Goal: Use online tool/utility: Utilize a website feature to perform a specific function

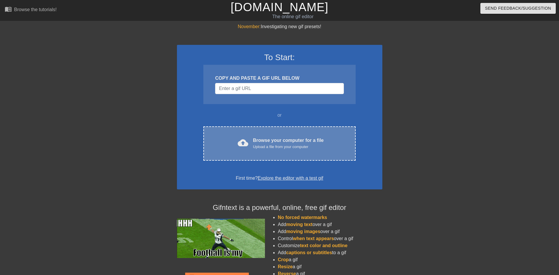
click at [260, 145] on div "Upload a file from your computer" at bounding box center [288, 147] width 71 height 6
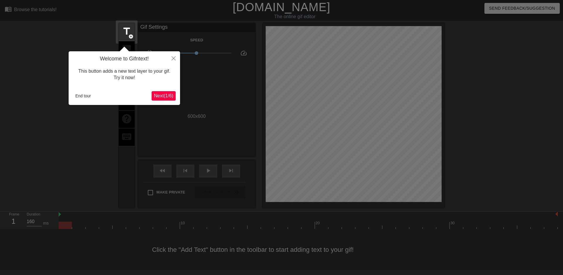
click at [174, 91] on button "Next ( 1 / 6 )" at bounding box center [164, 95] width 24 height 9
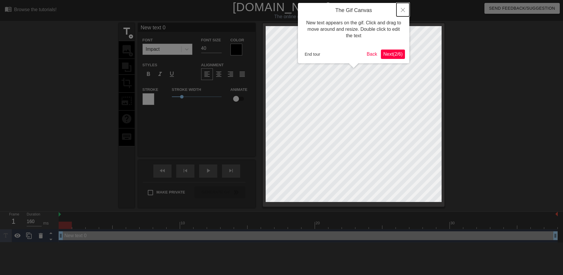
click at [405, 10] on button "Close" at bounding box center [403, 9] width 13 height 13
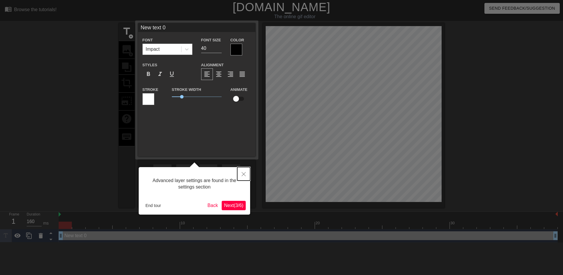
click at [245, 174] on icon "Close" at bounding box center [244, 174] width 4 height 4
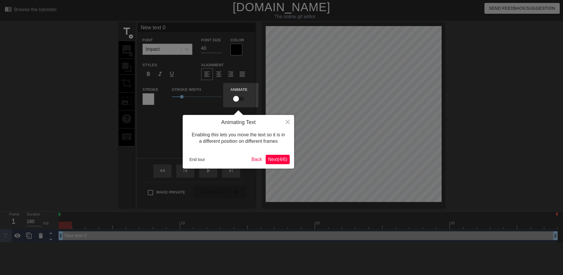
click at [271, 159] on span "Next ( 4 / 6 )" at bounding box center [277, 159] width 19 height 5
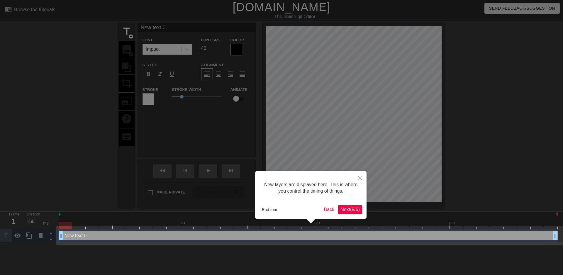
click at [343, 209] on span "Next ( 5 / 6 )" at bounding box center [349, 209] width 19 height 5
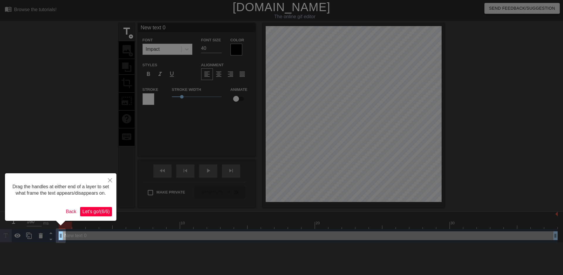
click at [100, 212] on span "Let's go! ( 6 / 6 )" at bounding box center [95, 211] width 27 height 5
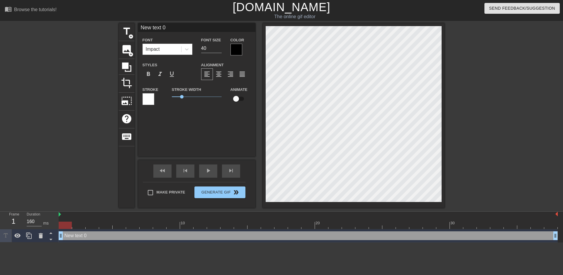
click at [235, 48] on div at bounding box center [237, 50] width 12 height 12
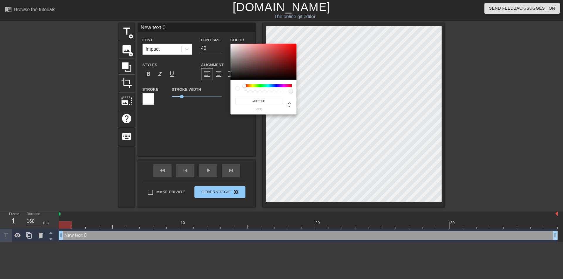
click at [226, 42] on div "#FFFFFF hex" at bounding box center [281, 139] width 563 height 279
type input "#E3DDDD"
click at [232, 48] on div at bounding box center [232, 48] width 4 height 4
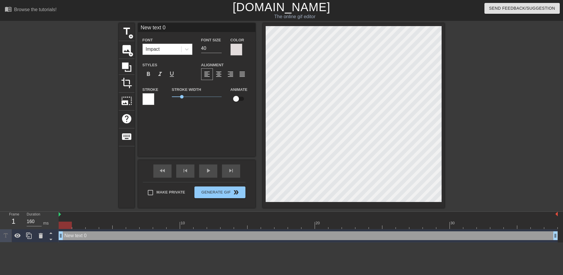
scroll to position [1, 1]
click at [182, 48] on div at bounding box center [187, 49] width 11 height 11
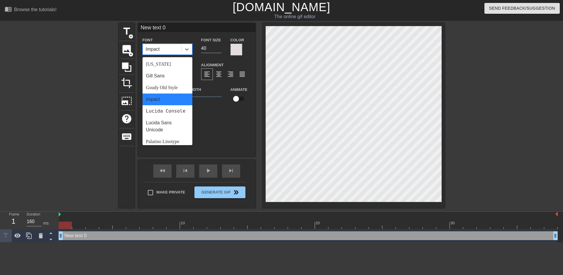
scroll to position [0, 0]
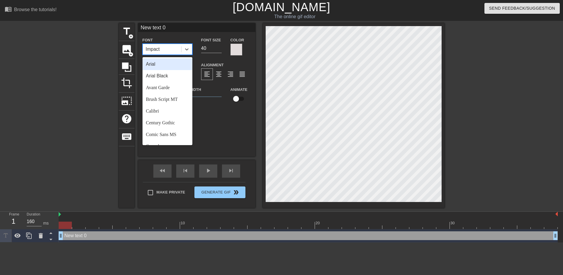
click at [165, 62] on div "Arial" at bounding box center [168, 64] width 50 height 12
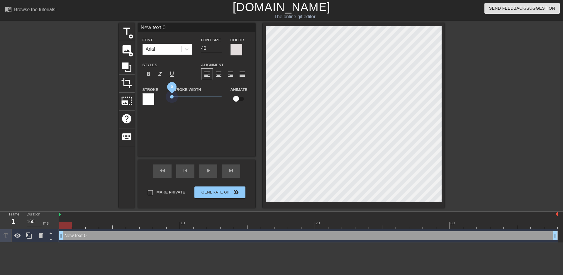
drag, startPoint x: 180, startPoint y: 97, endPoint x: 167, endPoint y: 98, distance: 13.8
click at [167, 98] on div "Stroke Stroke Width 0 Animate" at bounding box center [196, 98] width 117 height 24
click at [218, 50] on input "39" at bounding box center [211, 48] width 21 height 9
click at [218, 50] on input "38" at bounding box center [211, 48] width 21 height 9
click at [218, 50] on input "37" at bounding box center [211, 48] width 21 height 9
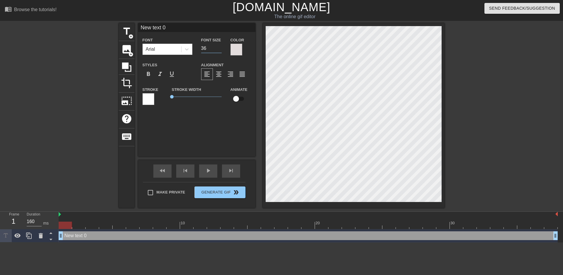
click at [218, 50] on input "36" at bounding box center [211, 48] width 21 height 9
click at [218, 50] on input "35" at bounding box center [211, 48] width 21 height 9
click at [218, 50] on input "34" at bounding box center [211, 48] width 21 height 9
click at [218, 50] on input "33" at bounding box center [211, 48] width 21 height 9
click at [218, 50] on input "32" at bounding box center [211, 48] width 21 height 9
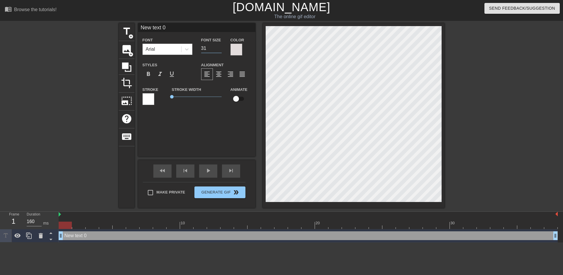
click at [218, 50] on input "31" at bounding box center [211, 48] width 21 height 9
click at [218, 50] on input "30" at bounding box center [211, 48] width 21 height 9
click at [218, 50] on input "29" at bounding box center [211, 48] width 21 height 9
click at [218, 50] on input "28" at bounding box center [211, 48] width 21 height 9
click at [218, 50] on input "27" at bounding box center [211, 48] width 21 height 9
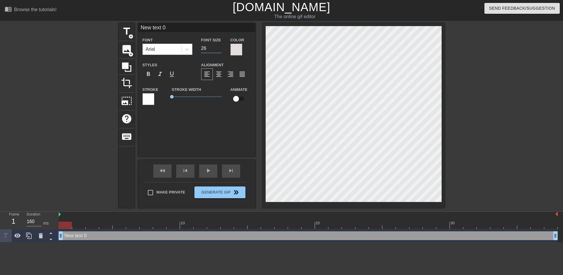
click at [218, 50] on input "26" at bounding box center [211, 48] width 21 height 9
click at [218, 50] on input "25" at bounding box center [211, 48] width 21 height 9
click at [218, 50] on input "24" at bounding box center [211, 48] width 21 height 9
click at [218, 50] on input "23" at bounding box center [211, 48] width 21 height 9
click at [218, 50] on input "22" at bounding box center [211, 48] width 21 height 9
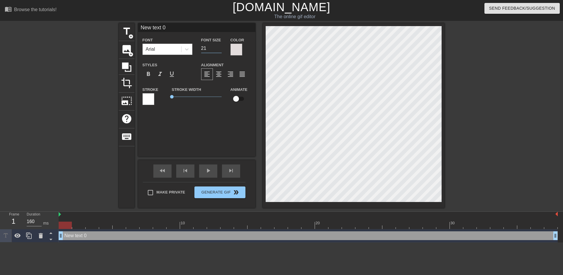
click at [218, 50] on input "21" at bounding box center [211, 48] width 21 height 9
click at [218, 50] on input "20" at bounding box center [211, 48] width 21 height 9
click at [218, 50] on input "19" at bounding box center [211, 48] width 21 height 9
click at [218, 50] on input "18" at bounding box center [211, 48] width 21 height 9
type input "17"
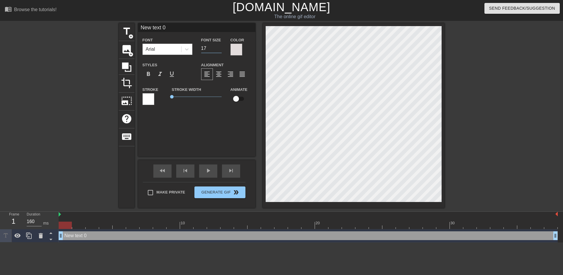
click at [218, 50] on input "17" at bounding box center [211, 48] width 21 height 9
type input "T"
type textarea "T"
type input "Te"
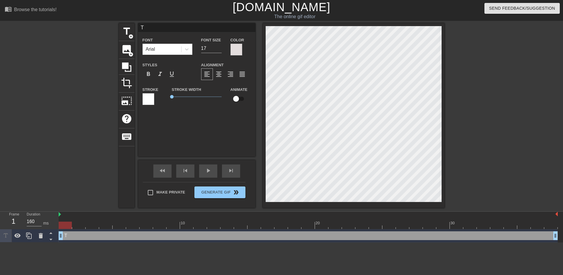
type textarea "Te"
type input "Ter"
type textarea "Ter"
type input "Term"
type textarea "Term"
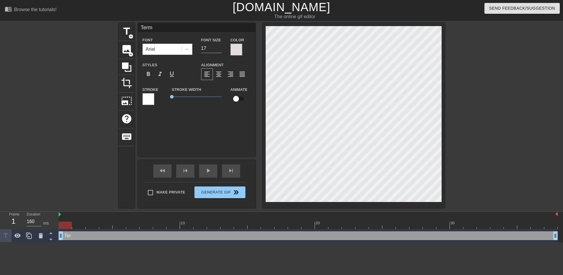
type input "Terms"
type textarea "Terms"
type input "Terms"
type textarea "Terms"
type input "Terms &"
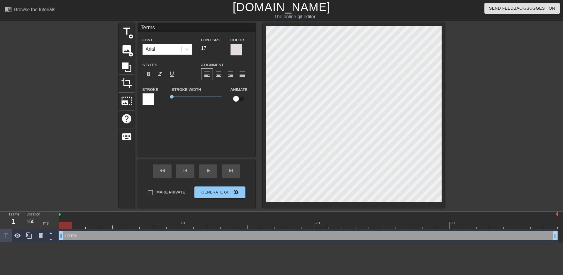
type textarea "Terms &"
type input "Terms &"
type textarea "Terms &"
type input "Terms & C"
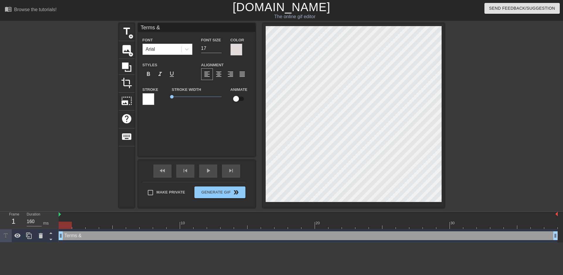
type textarea "Terms & C"
type input "t"
type textarea "t"
type input "te"
type textarea "te"
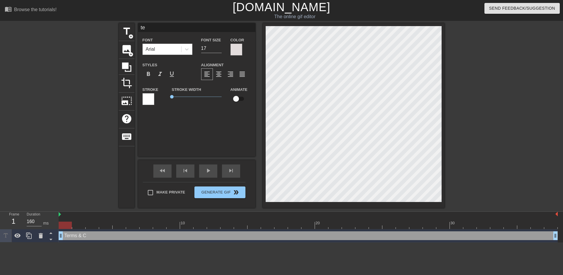
type input "ter"
type textarea "ter"
type input "term"
type textarea "term"
type input "terms"
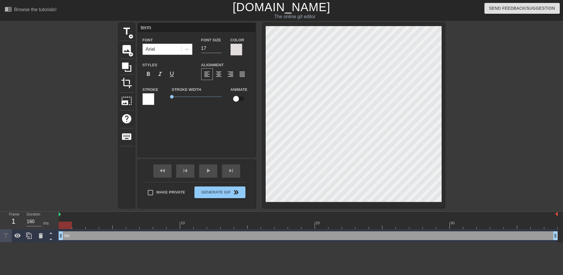
type textarea "terms"
type input "terms"
type textarea "terms"
type input "terms *"
type textarea "terms *"
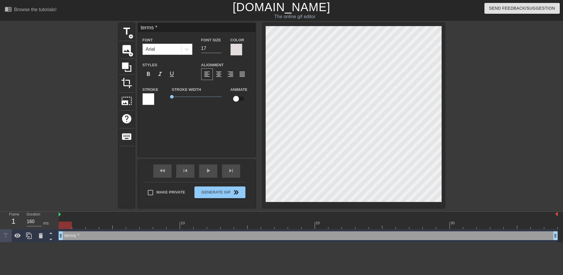
scroll to position [1, 1]
type input "terms *"
type textarea "terms *"
type input "terms * c"
type textarea "terms * c"
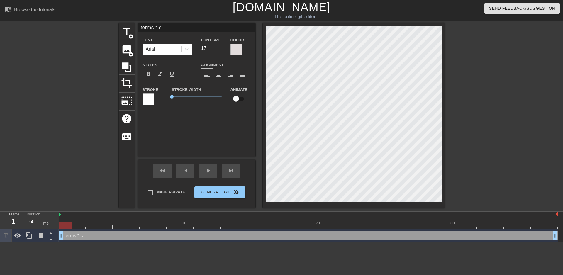
type input "terms * co"
type textarea "terms * co"
type input "terms * c"
type textarea "terms * c"
type input "terms *"
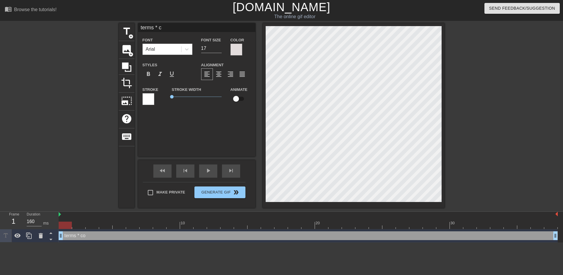
type textarea "terms *"
type input "terms *"
type textarea "terms *"
type input "terms"
type textarea "terms"
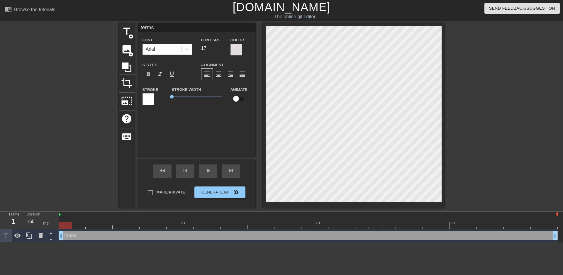
type input "terms *"
type textarea "terms *"
type input "terms *&"
type textarea "terms *&"
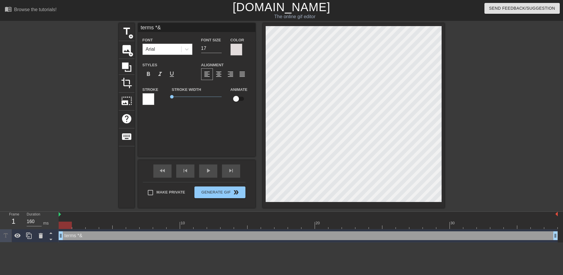
type input "terms *"
type textarea "terms *"
type input "terms"
type textarea "terms"
type input "terms &"
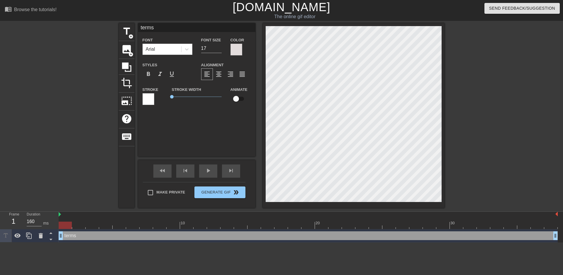
type textarea "terms &"
type input "terms &"
type textarea "terms &"
type input "terms & c"
type textarea "terms & c"
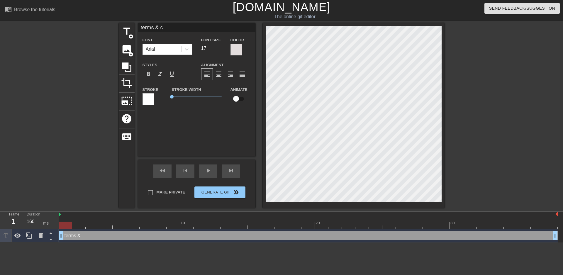
type input "terms & co"
type textarea "terms & co"
type input "terms & con"
type textarea "terms & con"
type input "terms & cond"
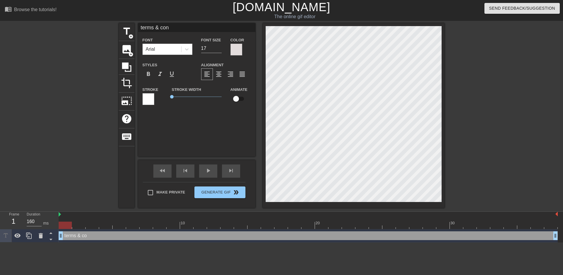
type textarea "terms & cond"
type input "terms & condi"
type textarea "terms & condi"
type input "terms & [PERSON_NAME]"
type textarea "terms & [PERSON_NAME]"
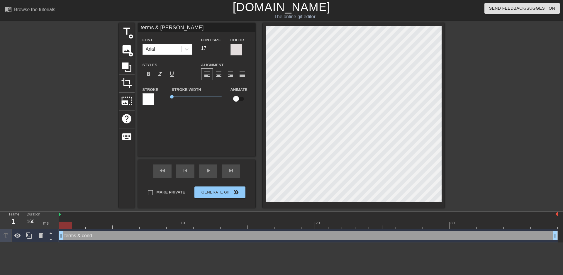
type input "terms & conditi"
type textarea "terms & conditi"
type input "terms & conditio"
type textarea "terms & conditio"
type input "terms & condition"
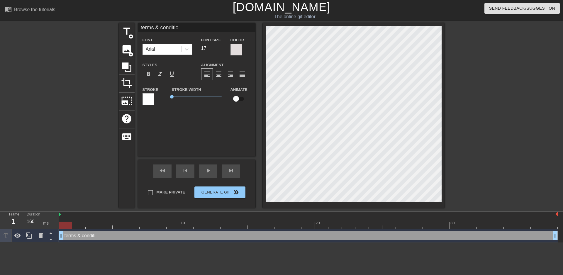
type textarea "terms & condition"
type input "terms & conditions"
type textarea "terms & conditions"
type input "terms & conditions"
type textarea "terms & conditions"
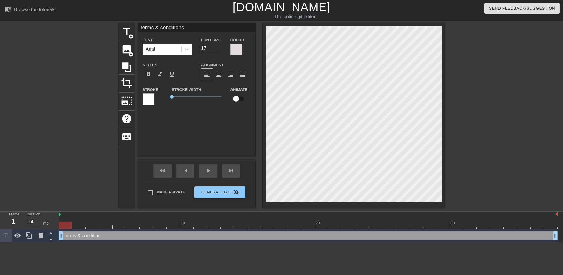
type input "terms & conditions a"
type textarea "terms & conditions a"
type input "terms & conditions ap"
type textarea "terms & conditions ap"
type input "terms & conditions app"
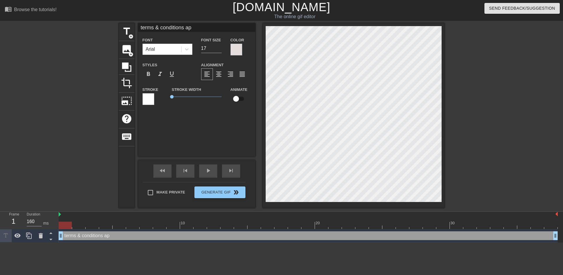
type textarea "terms & conditions app"
type input "terms & conditions appl"
type textarea "terms & conditions appl"
type input "terms & conditions apply"
type textarea "terms & conditions apply"
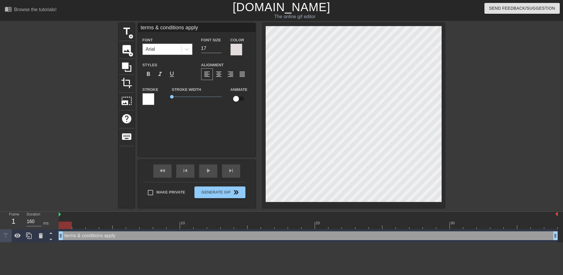
scroll to position [1, 4]
click at [237, 51] on div at bounding box center [237, 50] width 12 height 12
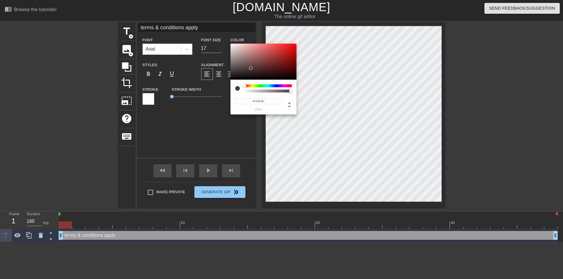
type input "#000000"
drag, startPoint x: 255, startPoint y: 70, endPoint x: 308, endPoint y: 84, distance: 55.4
click at [308, 84] on div "#000000 hex" at bounding box center [281, 139] width 563 height 279
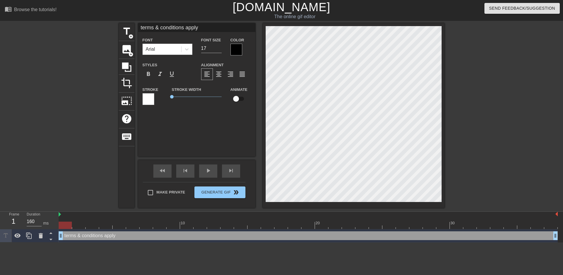
scroll to position [1, 1]
click at [173, 97] on span "0.1" at bounding box center [173, 97] width 4 height 4
click at [472, 160] on div at bounding box center [496, 111] width 88 height 176
click at [149, 100] on div at bounding box center [149, 99] width 12 height 12
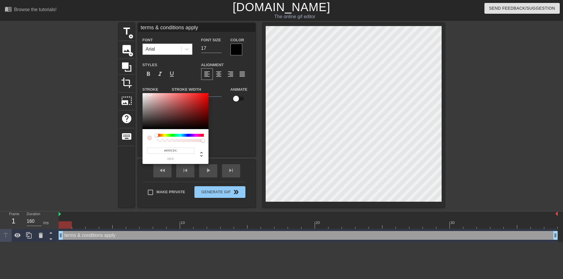
type input "#FFFFFF"
drag, startPoint x: 154, startPoint y: 101, endPoint x: 137, endPoint y: 86, distance: 22.9
click at [137, 86] on div "#FFFFFF hex" at bounding box center [281, 139] width 563 height 279
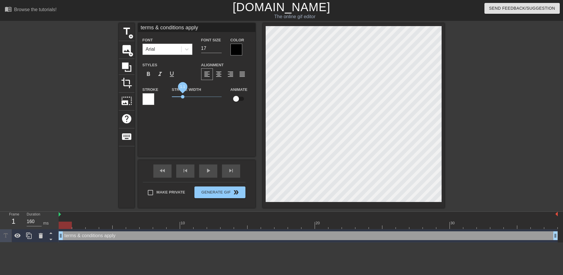
drag, startPoint x: 173, startPoint y: 96, endPoint x: 183, endPoint y: 96, distance: 9.7
click at [183, 96] on span "1.1" at bounding box center [183, 97] width 4 height 4
drag, startPoint x: 183, startPoint y: 96, endPoint x: 255, endPoint y: 109, distance: 73.8
click at [177, 96] on span "0.6" at bounding box center [178, 97] width 4 height 4
click at [524, 162] on div at bounding box center [496, 111] width 88 height 176
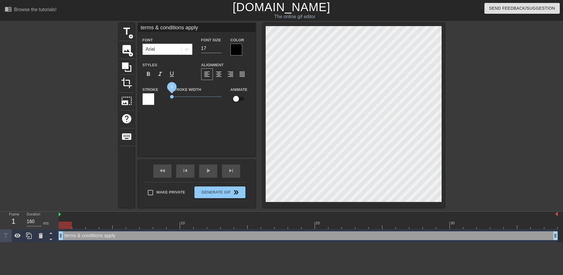
drag, startPoint x: 178, startPoint y: 95, endPoint x: 162, endPoint y: 95, distance: 16.1
click at [162, 95] on div "Stroke Stroke Width 0 Animate" at bounding box center [196, 98] width 117 height 24
click at [149, 74] on span "format_bold" at bounding box center [148, 74] width 7 height 7
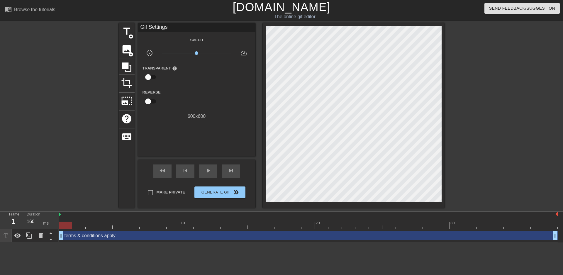
click at [503, 135] on div at bounding box center [496, 111] width 88 height 176
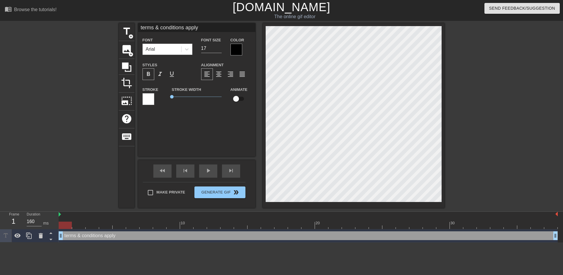
click at [492, 199] on div at bounding box center [496, 111] width 88 height 176
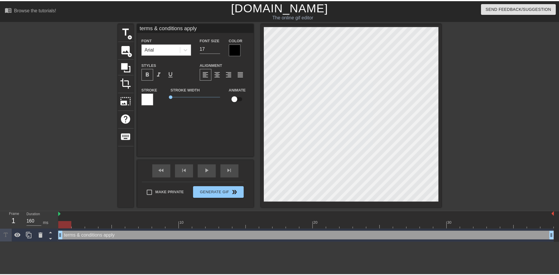
scroll to position [1, 1]
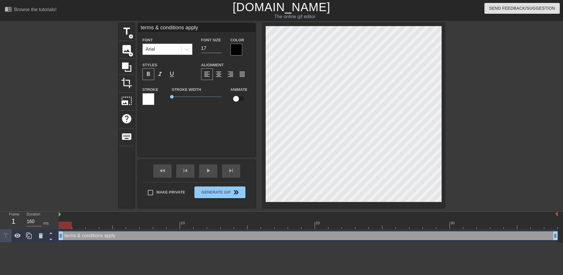
click at [150, 75] on span "format_bold" at bounding box center [148, 74] width 7 height 7
click at [214, 174] on div "play_arrow" at bounding box center [208, 171] width 18 height 13
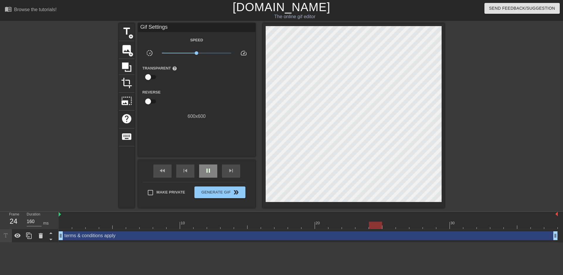
type input "80"
click at [207, 171] on span "pause" at bounding box center [208, 170] width 7 height 7
click at [125, 37] on div "title add_circle" at bounding box center [127, 32] width 16 height 18
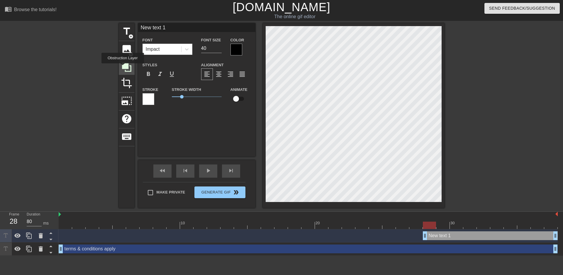
click at [123, 67] on icon at bounding box center [126, 66] width 9 height 9
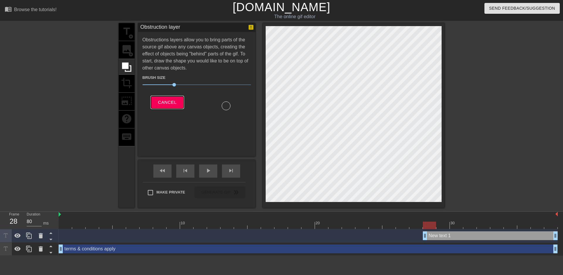
click at [175, 103] on span "Cancel" at bounding box center [167, 103] width 18 height 8
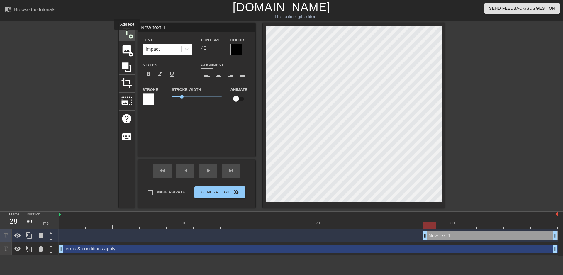
click at [127, 34] on span "title" at bounding box center [126, 31] width 11 height 11
type input "New text 2"
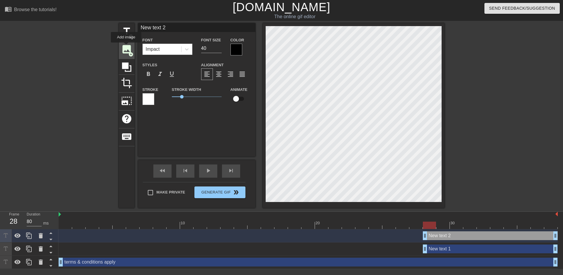
click at [126, 47] on span "image" at bounding box center [126, 49] width 11 height 11
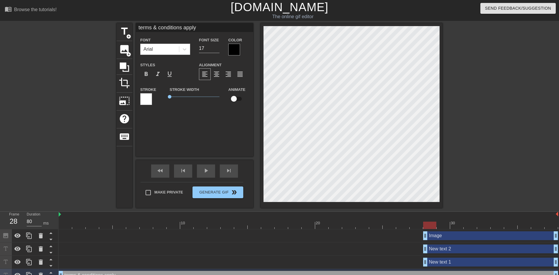
scroll to position [1, 1]
type input "terms & cnditions apply"
type textarea "terms & cnditions apply"
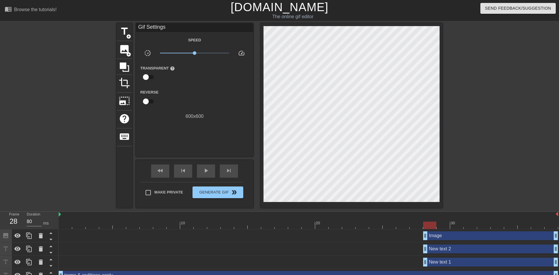
click at [453, 191] on div at bounding box center [493, 111] width 88 height 176
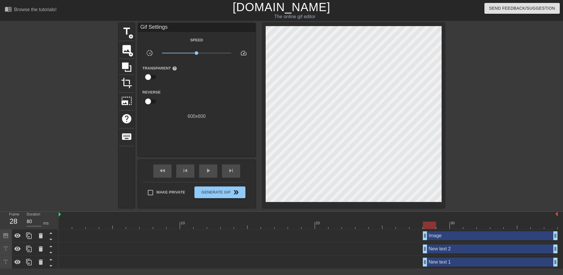
click at [487, 120] on div at bounding box center [496, 111] width 88 height 176
click at [127, 50] on span "image" at bounding box center [126, 49] width 11 height 11
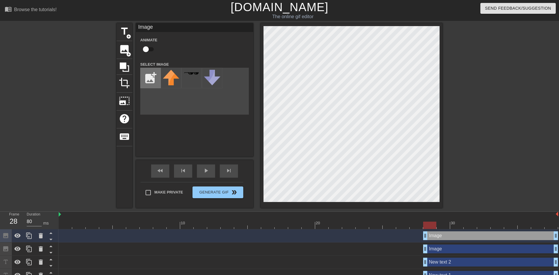
click at [154, 79] on input "file" at bounding box center [150, 78] width 20 height 20
type input "C:\fakepath\terms.png"
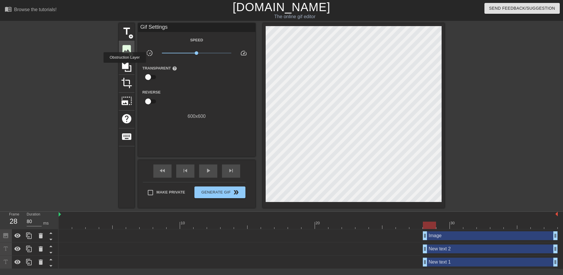
click at [122, 52] on span "image" at bounding box center [126, 49] width 11 height 11
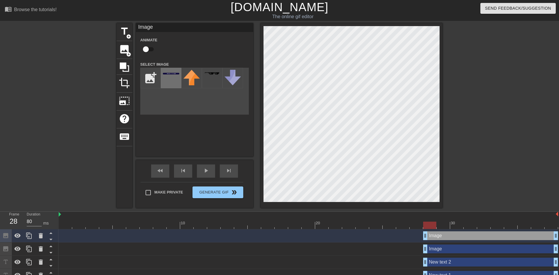
click at [174, 73] on div at bounding box center [171, 78] width 21 height 21
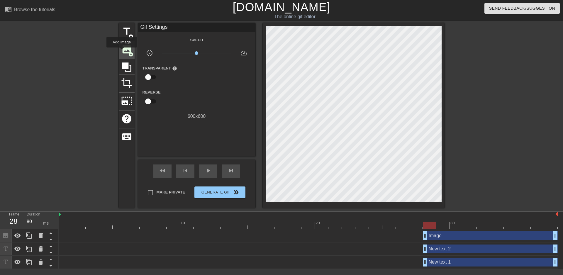
click at [122, 52] on span "image" at bounding box center [126, 49] width 11 height 11
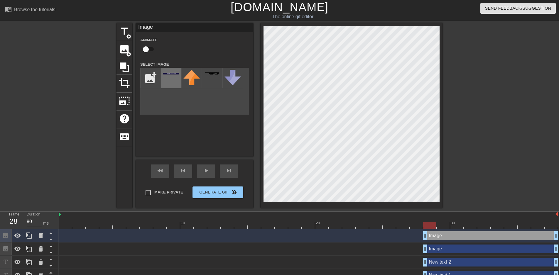
click at [168, 72] on div at bounding box center [171, 78] width 21 height 21
click at [149, 73] on input "file" at bounding box center [150, 78] width 20 height 20
type input "C:\fakepath\New Project (35).png"
click at [171, 78] on div at bounding box center [171, 78] width 21 height 21
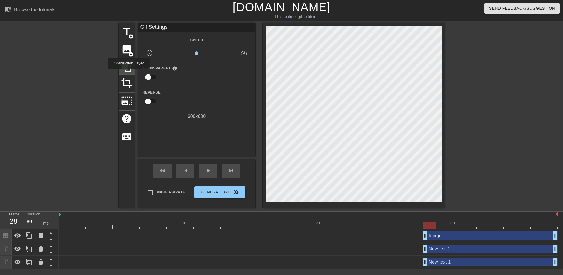
click at [123, 67] on icon at bounding box center [126, 66] width 9 height 9
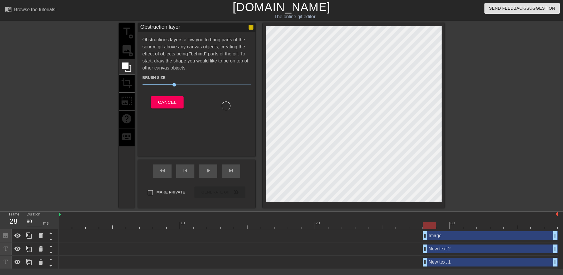
click at [124, 53] on div "title add_circle image add_circle crop photo_size_select_large help keyboard" at bounding box center [127, 115] width 16 height 185
click at [167, 104] on span "Cancel" at bounding box center [167, 103] width 18 height 8
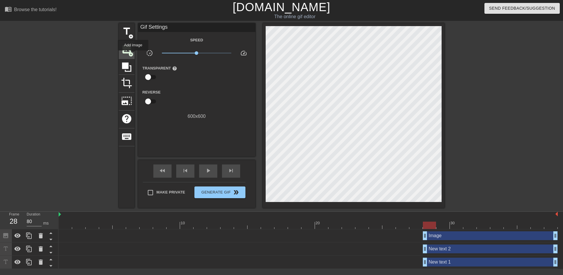
click at [131, 50] on span "image" at bounding box center [126, 49] width 11 height 11
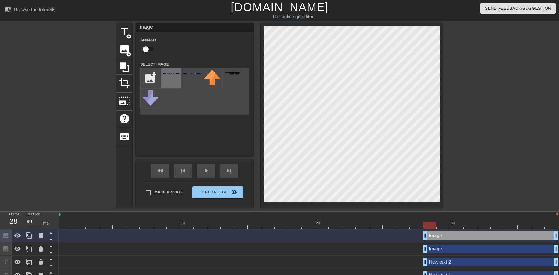
click at [171, 79] on div at bounding box center [171, 78] width 21 height 21
click at [472, 181] on div at bounding box center [493, 111] width 88 height 176
click at [146, 75] on input "file" at bounding box center [150, 78] width 20 height 20
type input "C:\fakepath\New Project (36).png"
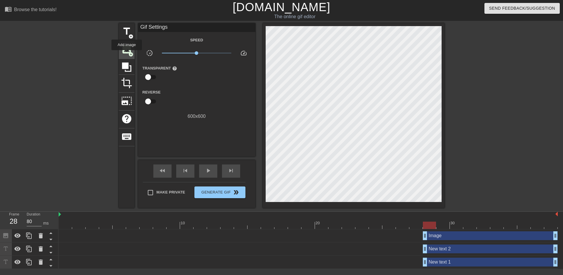
click at [127, 54] on span "image" at bounding box center [126, 49] width 11 height 11
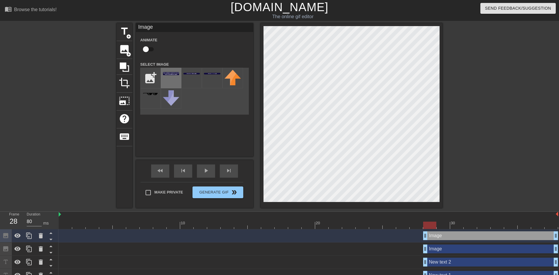
click at [173, 80] on div at bounding box center [171, 78] width 21 height 21
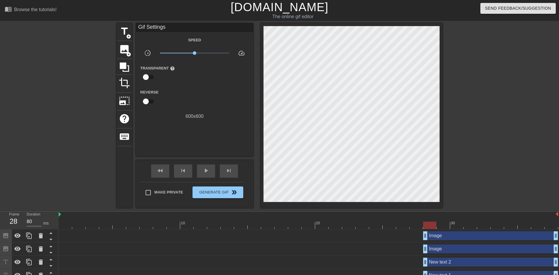
click at [474, 181] on div at bounding box center [493, 111] width 88 height 176
click at [209, 171] on span "play_arrow" at bounding box center [205, 170] width 7 height 7
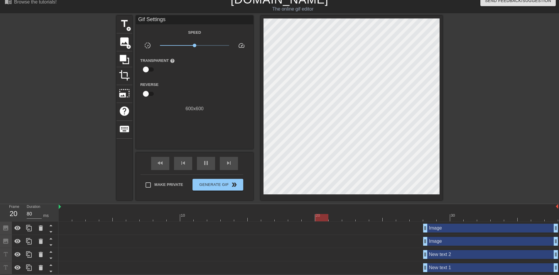
scroll to position [8, 0]
click at [449, 257] on div "New text 2 drag_handle drag_handle" at bounding box center [490, 254] width 135 height 9
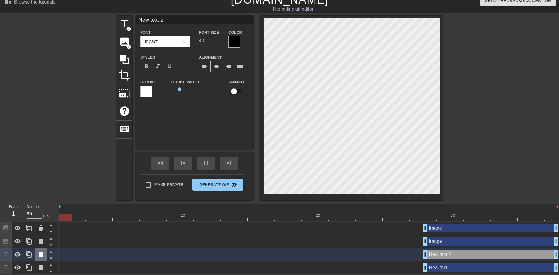
click at [43, 253] on icon at bounding box center [40, 254] width 7 height 7
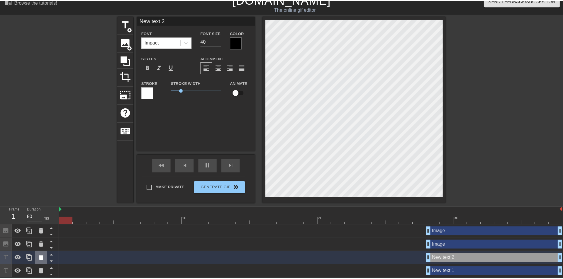
scroll to position [4, 0]
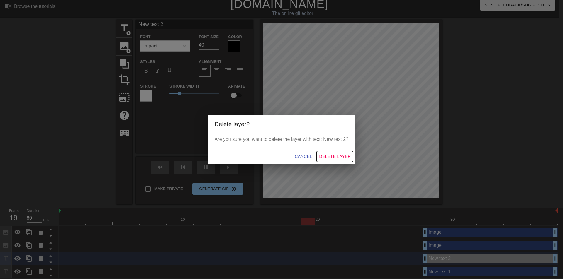
click at [332, 160] on span "Delete Layer" at bounding box center [335, 156] width 32 height 7
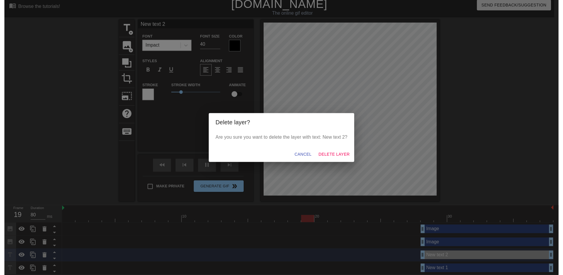
scroll to position [0, 0]
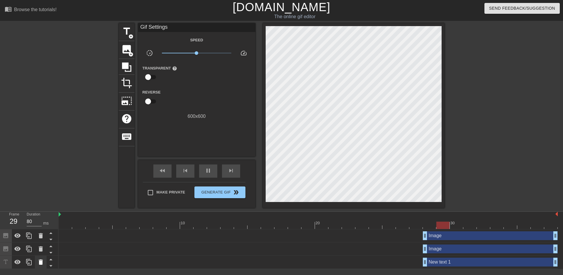
click at [42, 265] on icon at bounding box center [40, 262] width 7 height 7
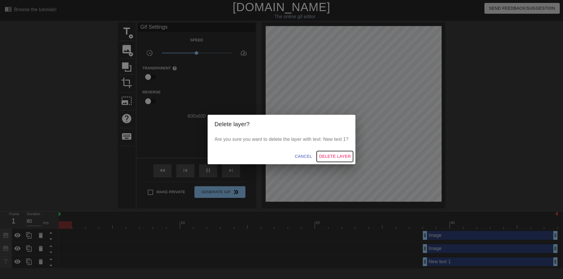
click at [336, 158] on span "Delete Layer" at bounding box center [335, 156] width 32 height 7
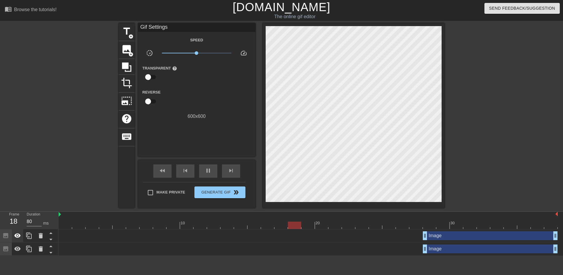
click at [18, 240] on div at bounding box center [18, 235] width 12 height 13
click at [19, 237] on icon at bounding box center [17, 235] width 7 height 7
click at [41, 250] on icon at bounding box center [41, 248] width 4 height 5
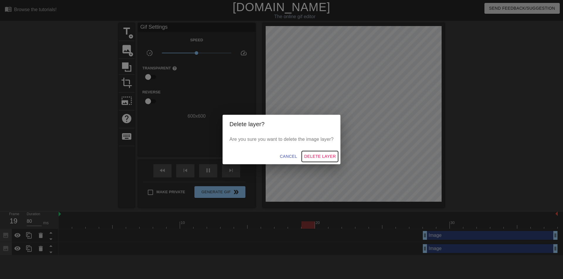
click at [315, 157] on span "Delete Layer" at bounding box center [320, 156] width 32 height 7
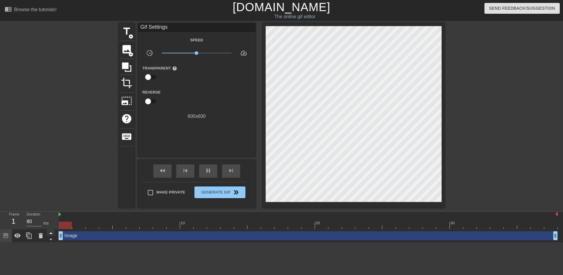
drag, startPoint x: 425, startPoint y: 233, endPoint x: 50, endPoint y: 234, distance: 375.1
click at [50, 234] on div "Frame 1 Duration 80 ms 10 20 30 Image drag_handle drag_handle" at bounding box center [281, 227] width 563 height 31
type input "80"
click at [211, 192] on span "Generate Gif double_arrow" at bounding box center [220, 192] width 46 height 7
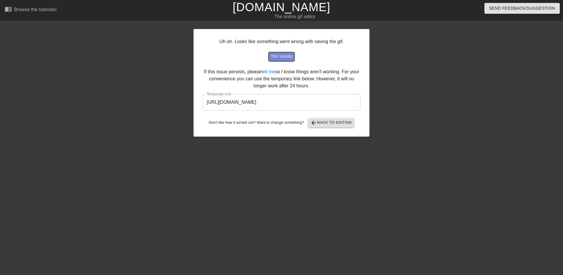
click at [280, 59] on span "try again" at bounding box center [281, 56] width 21 height 7
click at [255, 106] on input "[URL][DOMAIN_NAME]" at bounding box center [282, 102] width 158 height 16
click at [277, 7] on link "[DOMAIN_NAME]" at bounding box center [282, 7] width 98 height 13
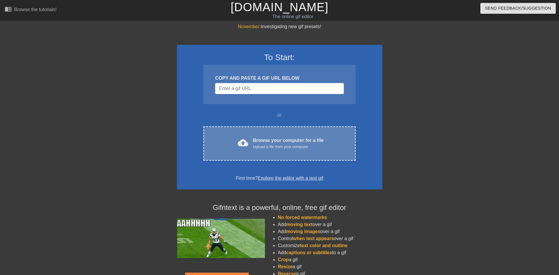
click at [272, 151] on div "cloud_upload Browse your computer for a file Upload a file from your computer C…" at bounding box center [279, 143] width 152 height 34
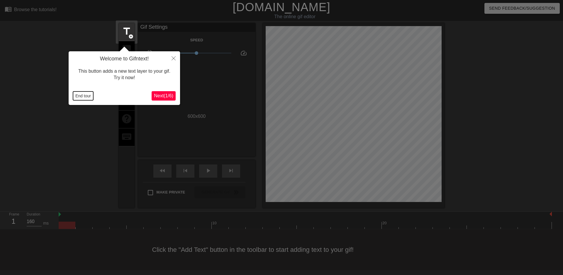
click at [83, 95] on button "End tour" at bounding box center [83, 96] width 20 height 9
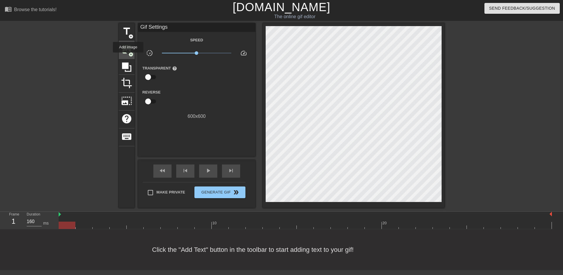
click at [128, 57] on div "image add_circle" at bounding box center [127, 50] width 16 height 18
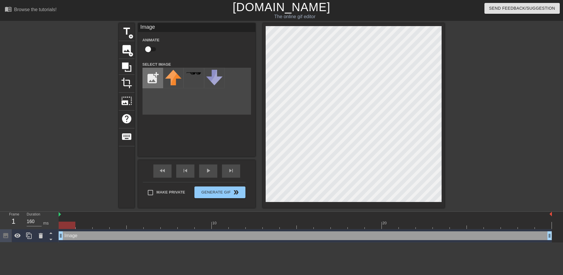
click at [148, 76] on input "file" at bounding box center [153, 78] width 20 height 20
type input "C:\fakepath\New Project (36).png"
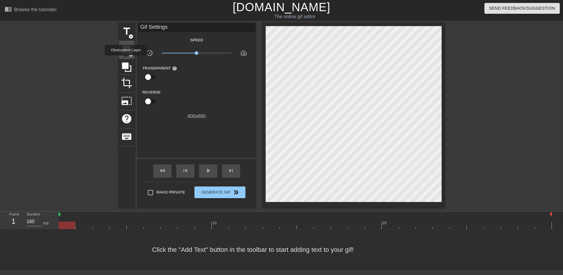
click at [128, 48] on span "image" at bounding box center [126, 49] width 11 height 11
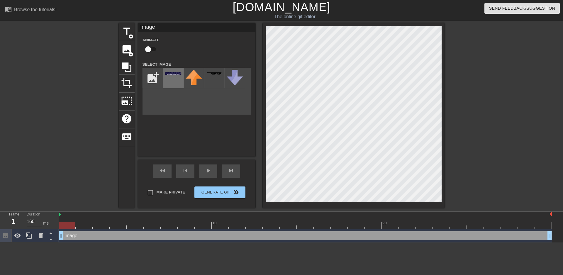
click at [176, 86] on div at bounding box center [173, 78] width 21 height 21
click at [441, 203] on div at bounding box center [354, 115] width 182 height 185
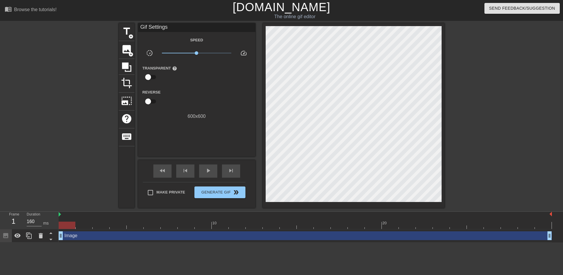
click at [481, 185] on div at bounding box center [496, 111] width 88 height 176
click at [211, 192] on span "Generate Gif double_arrow" at bounding box center [220, 192] width 46 height 7
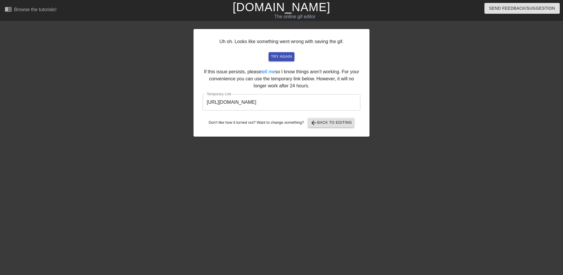
click at [315, 103] on input "https://www.gifntext.com/temp_generations/3TKXNb7Q.gif" at bounding box center [282, 102] width 158 height 16
click at [330, 118] on button "arrow_back Back to Editing" at bounding box center [331, 122] width 47 height 9
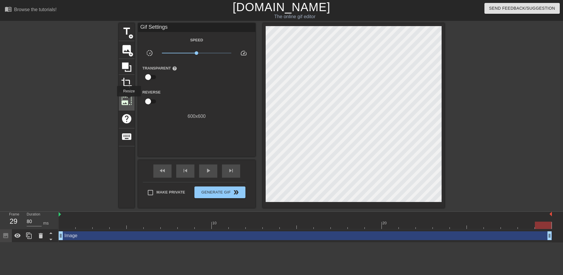
click at [128, 101] on span "photo_size_select_large" at bounding box center [126, 100] width 11 height 11
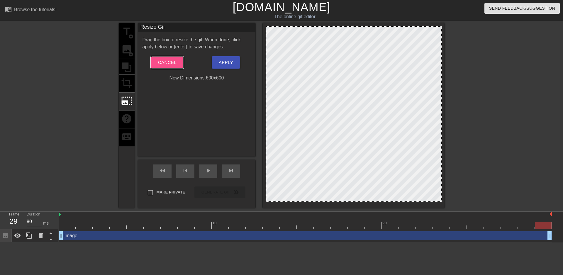
click at [168, 63] on span "Cancel" at bounding box center [167, 63] width 18 height 8
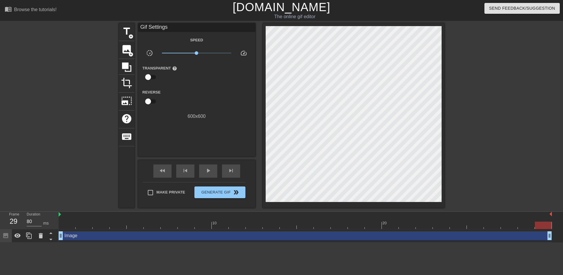
click at [509, 132] on div at bounding box center [496, 111] width 88 height 176
